Goal: Task Accomplishment & Management: Manage account settings

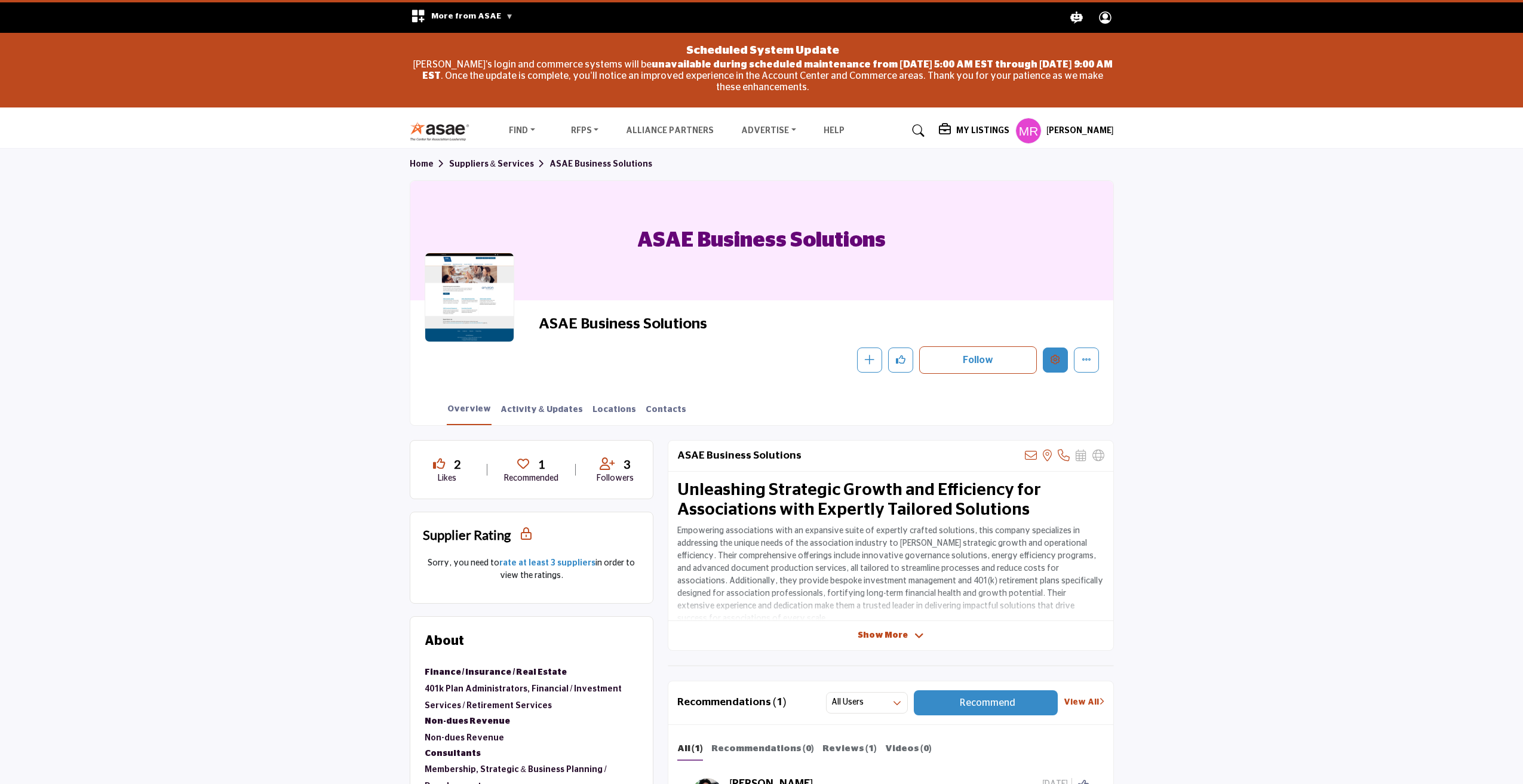
click at [1053, 364] on icon "Edit company" at bounding box center [1055, 360] width 10 height 10
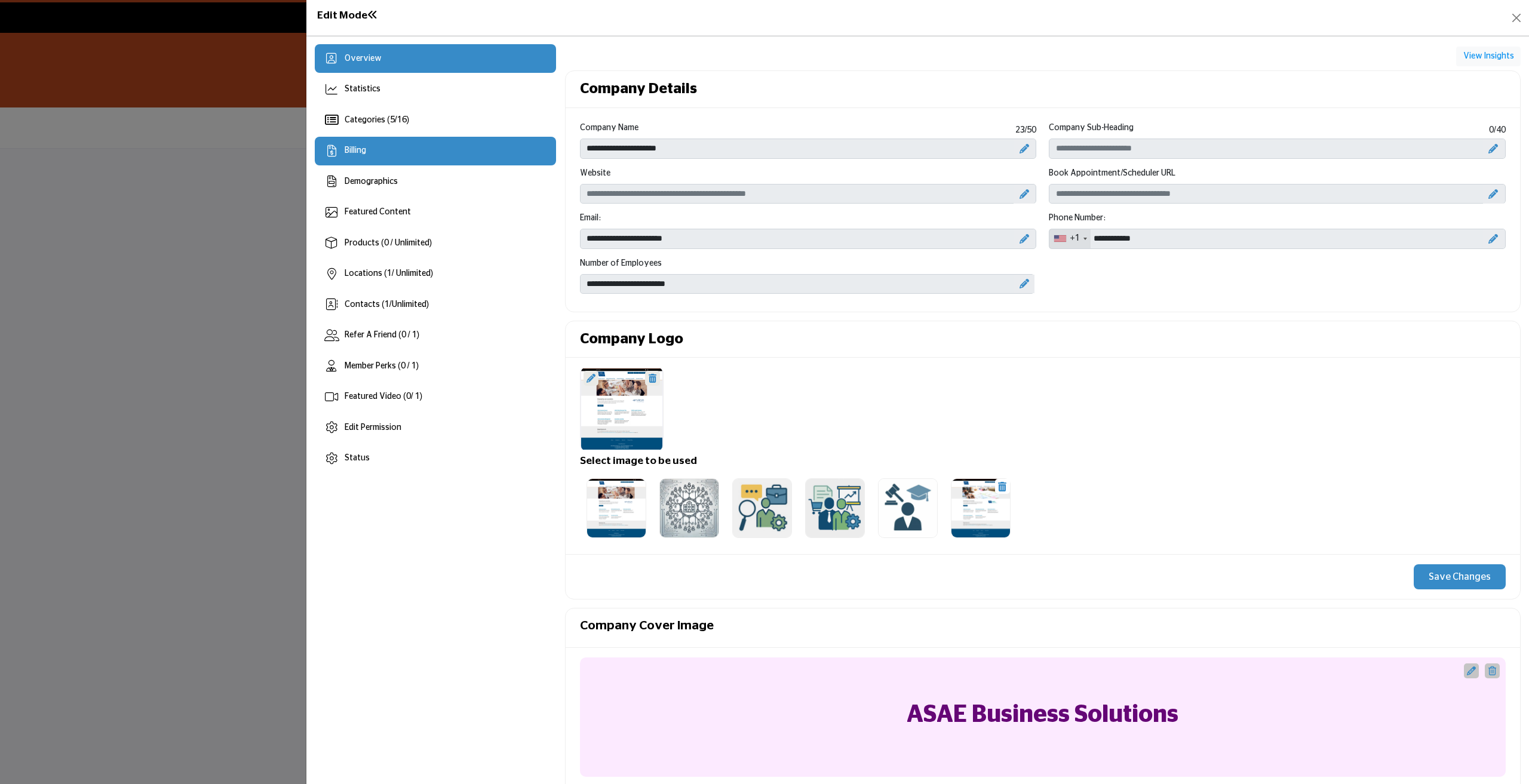
click at [376, 153] on div "Billing" at bounding box center [434, 150] width 241 height 28
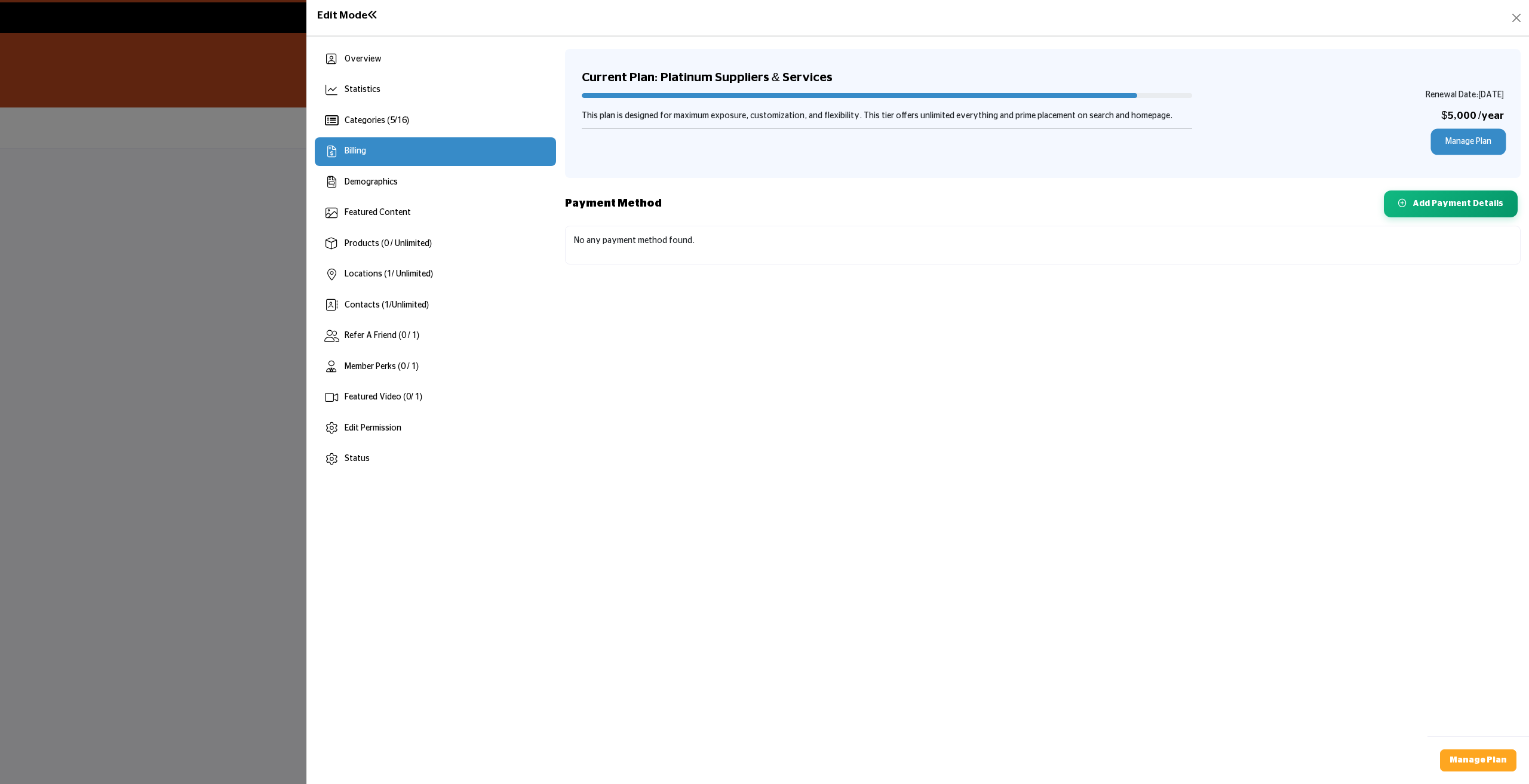
click at [1471, 140] on link "Manage Plan" at bounding box center [1468, 141] width 71 height 22
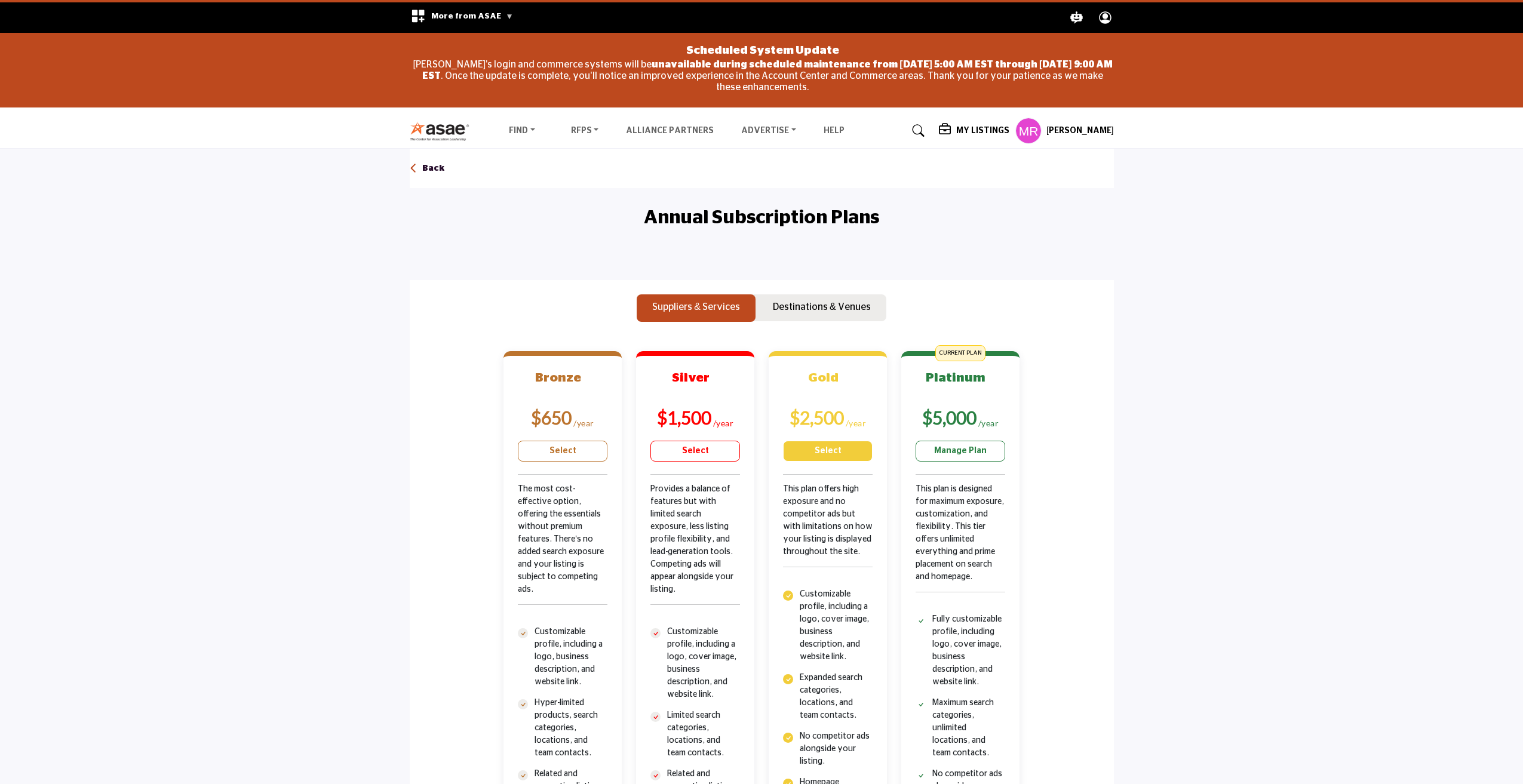
click at [836, 454] on link "Select" at bounding box center [827, 450] width 89 height 21
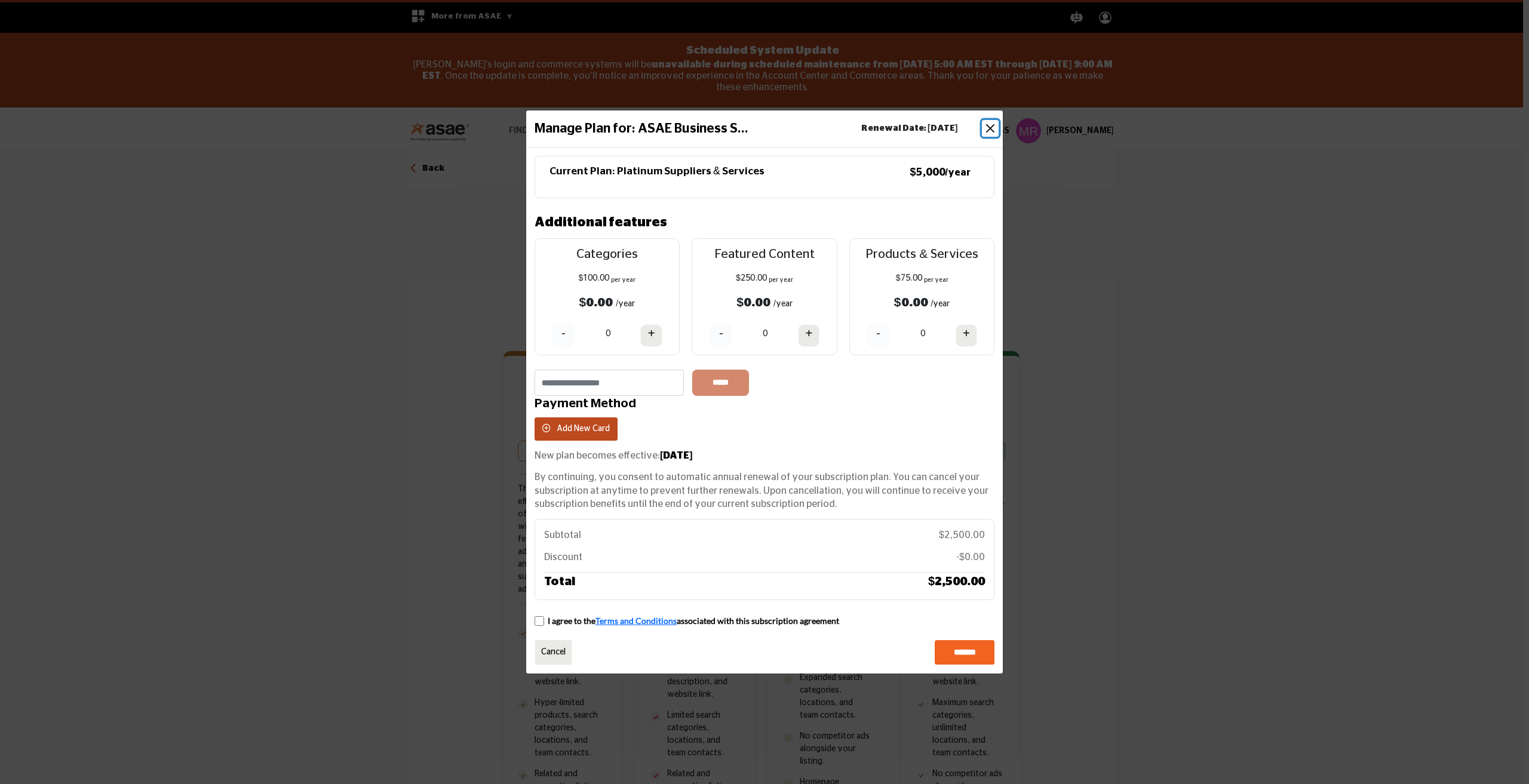
click at [988, 128] on button "Close" at bounding box center [990, 128] width 17 height 17
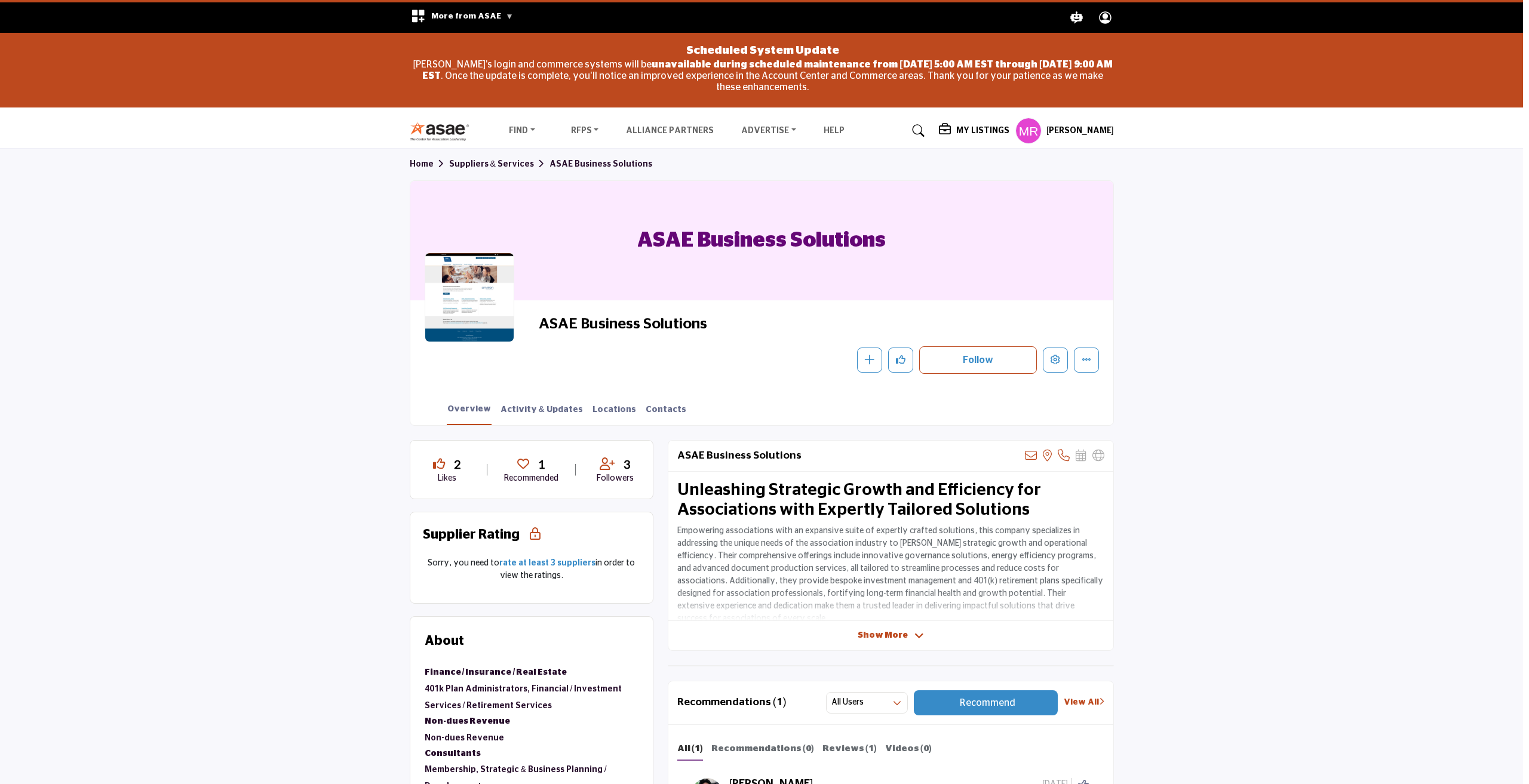
click at [65, 367] on div at bounding box center [764, 392] width 1529 height 784
click at [1056, 359] on icon "Edit company" at bounding box center [1055, 360] width 10 height 10
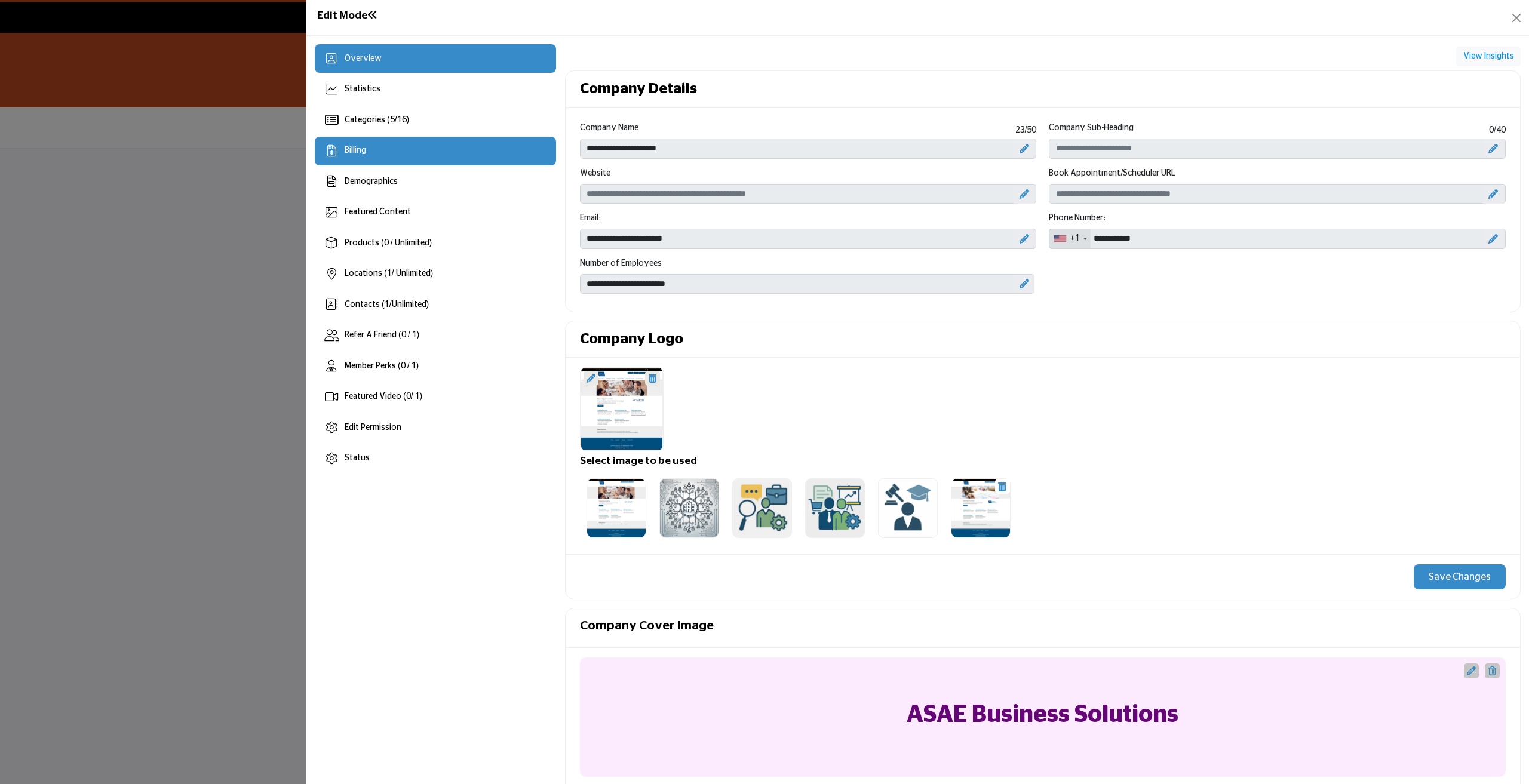
click at [369, 158] on div "Billing" at bounding box center [434, 150] width 241 height 28
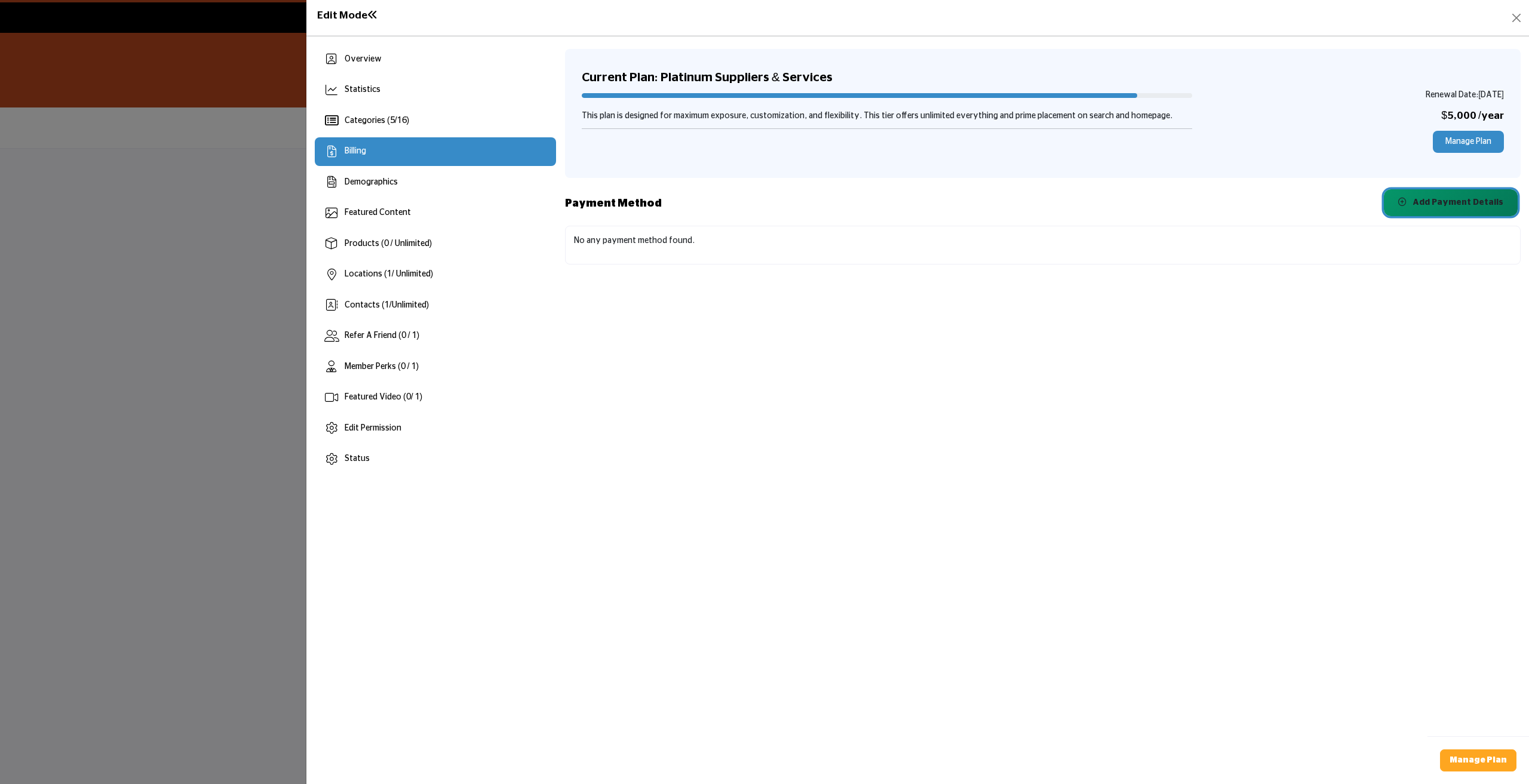
click at [1453, 200] on button "Add Payment Details" at bounding box center [1450, 202] width 134 height 27
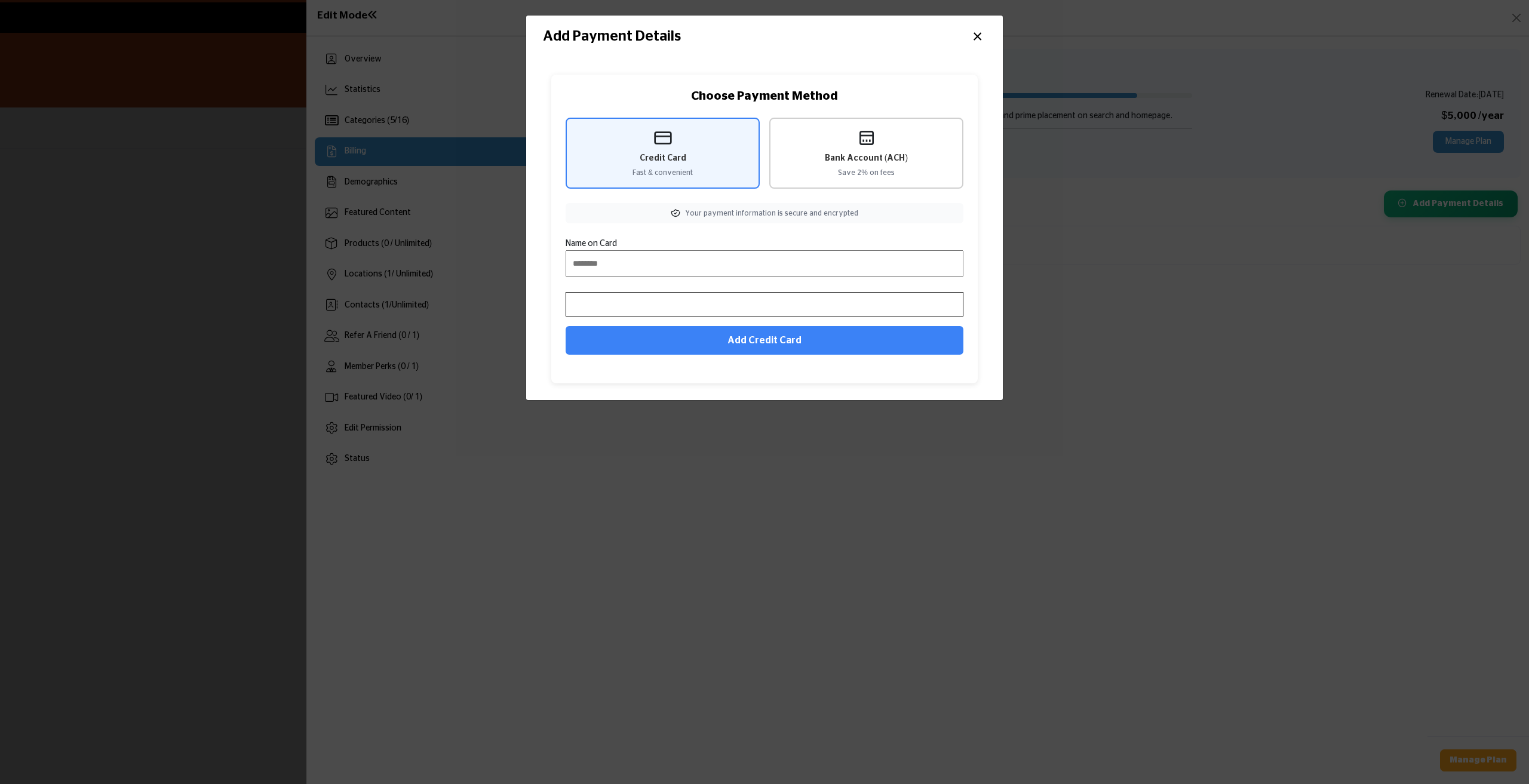
click at [865, 160] on span "Bank Account (ACH)" at bounding box center [866, 158] width 83 height 13
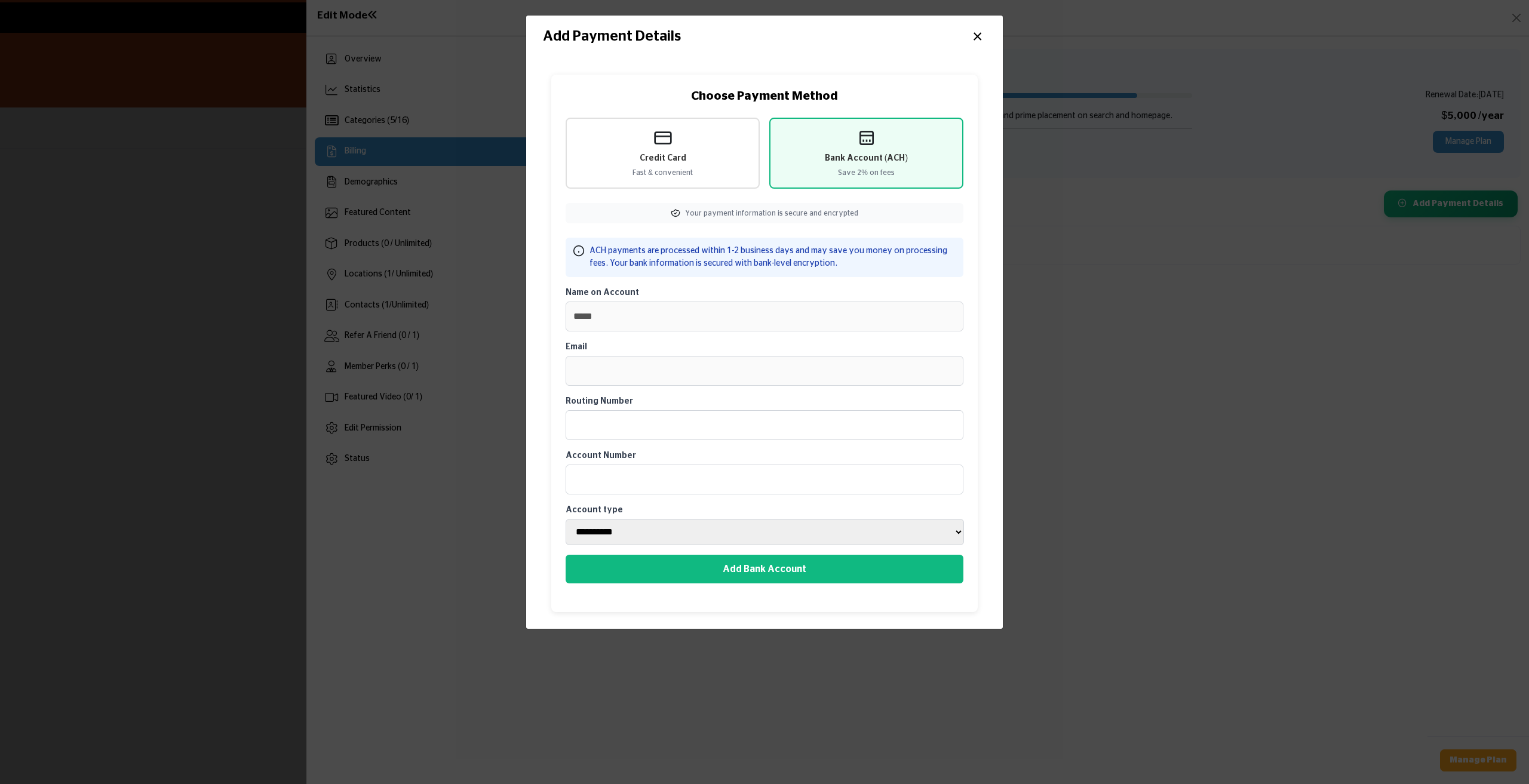
click at [978, 36] on button "×" at bounding box center [978, 34] width 18 height 23
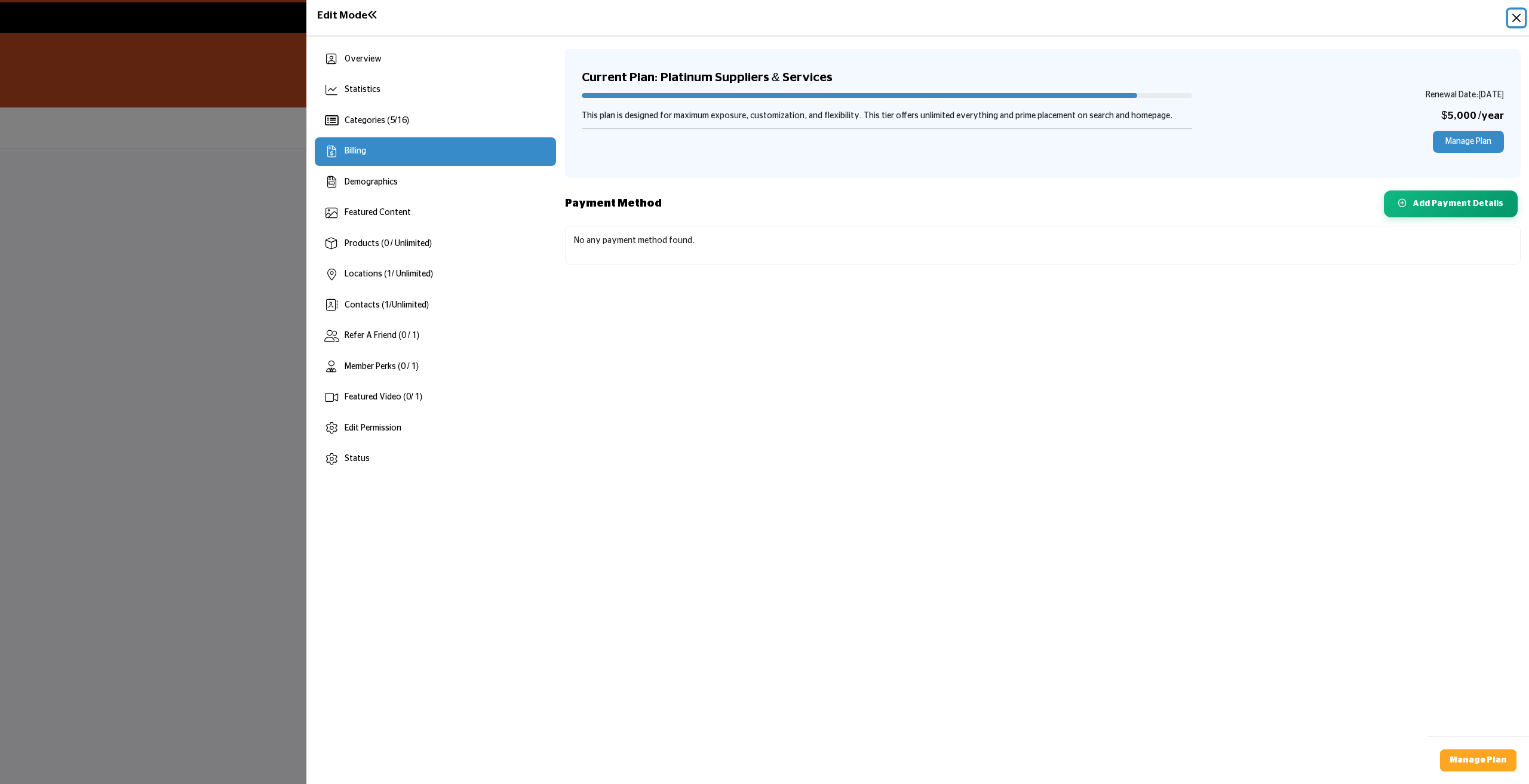
click at [1519, 19] on button "Close" at bounding box center [1515, 18] width 17 height 17
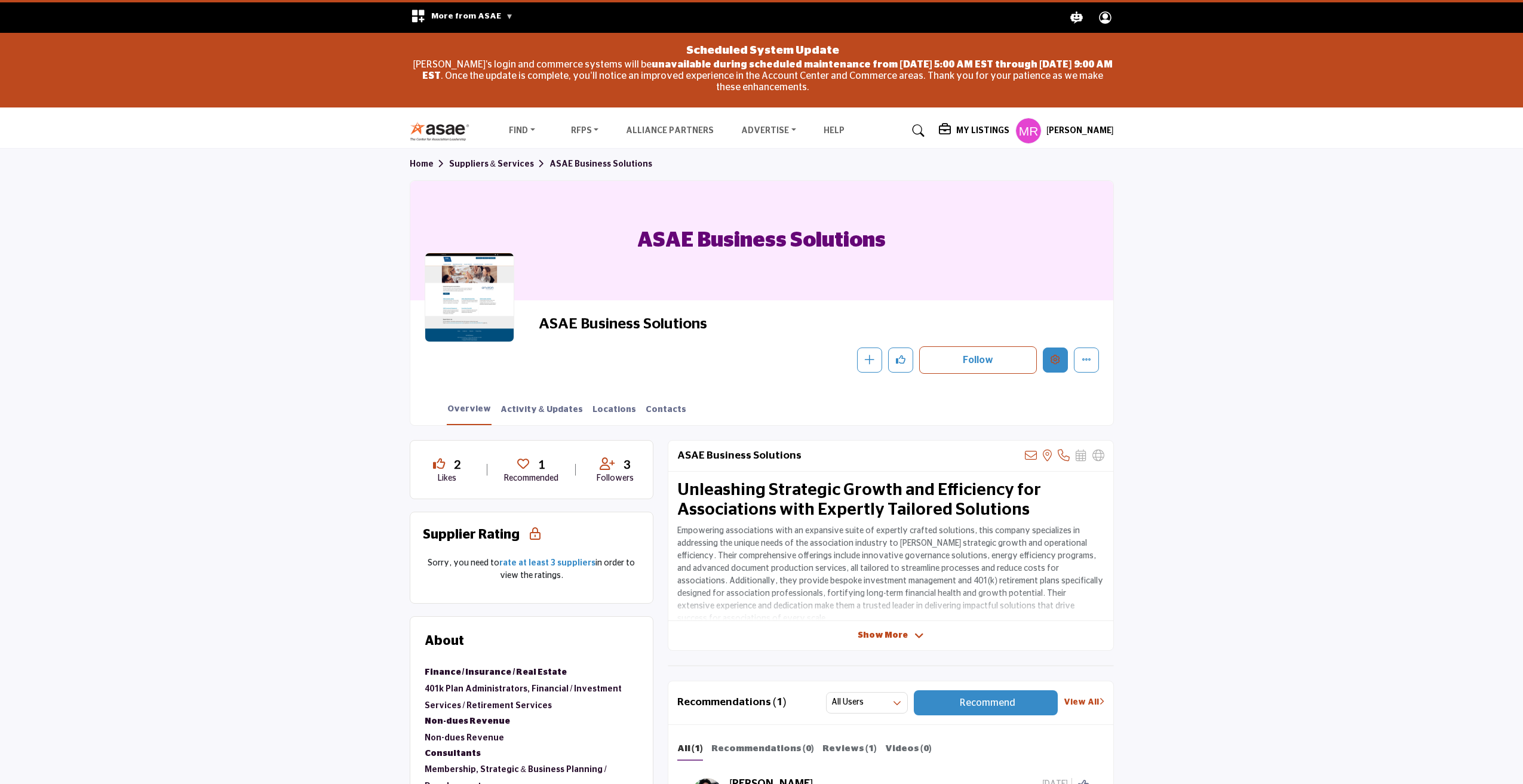
click at [1056, 363] on icon "Edit company" at bounding box center [1055, 360] width 10 height 10
click at [245, 195] on div at bounding box center [764, 392] width 1529 height 784
click at [1057, 360] on icon "Edit company" at bounding box center [1055, 360] width 10 height 10
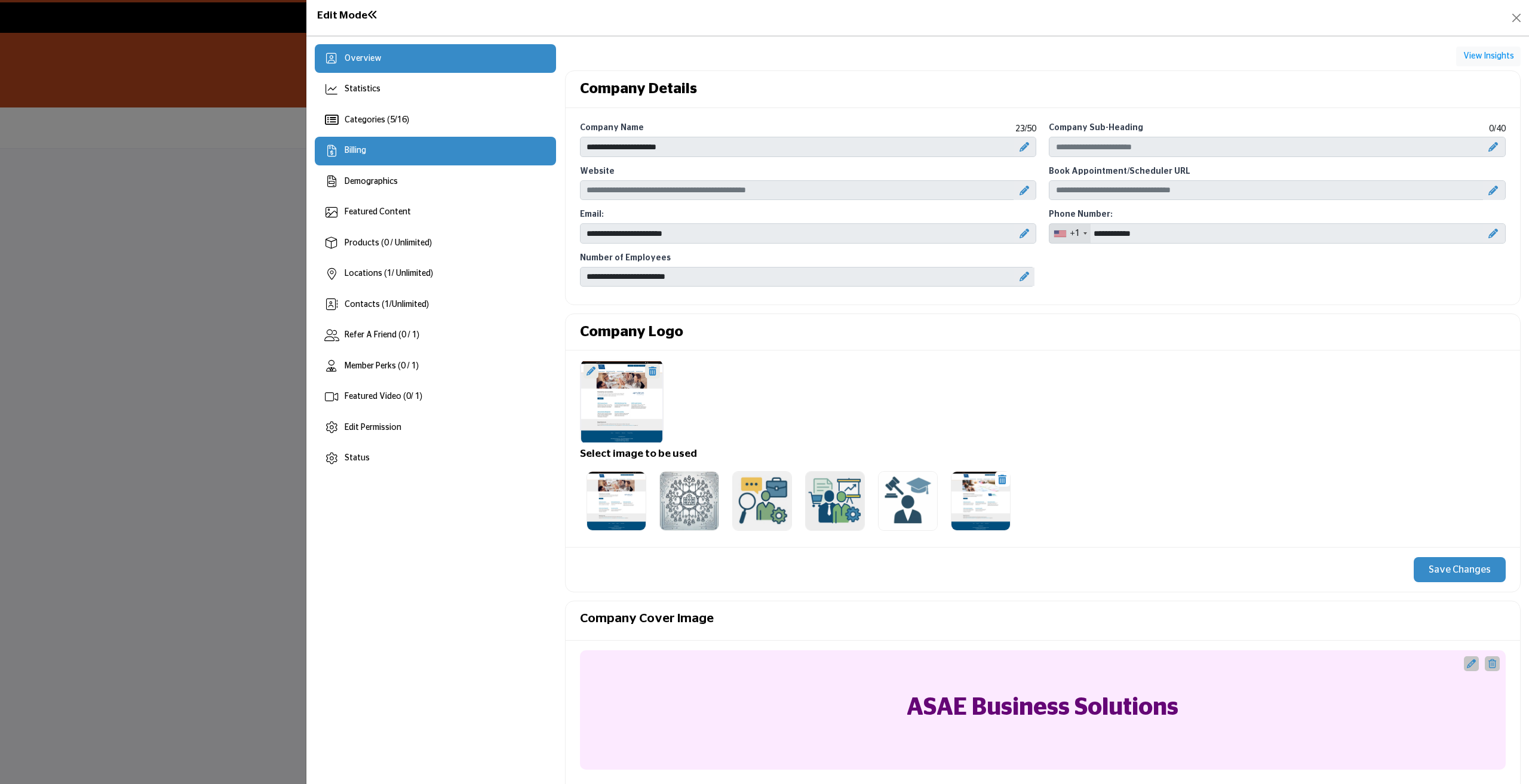
click at [360, 151] on span "Billing" at bounding box center [356, 150] width 22 height 9
